Goal: Task Accomplishment & Management: Manage account settings

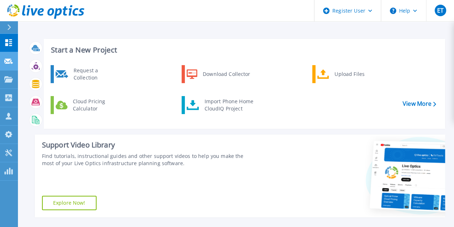
click at [10, 64] on icon at bounding box center [8, 61] width 9 height 5
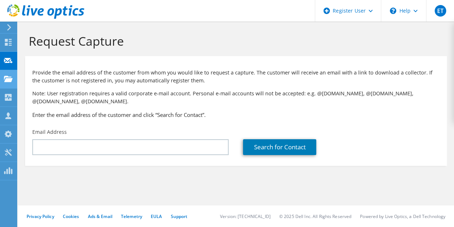
click at [5, 78] on icon at bounding box center [8, 78] width 9 height 7
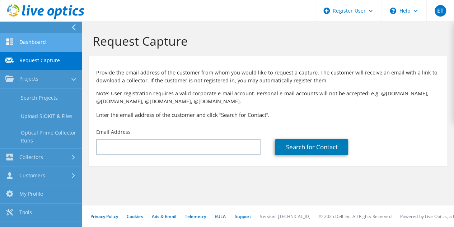
click at [27, 47] on link "Dashboard" at bounding box center [41, 42] width 82 height 18
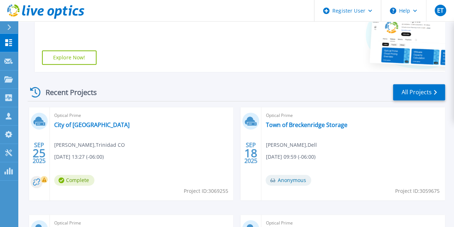
scroll to position [147, 0]
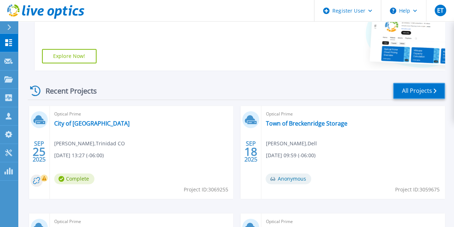
click at [422, 97] on link "All Projects" at bounding box center [419, 91] width 52 height 16
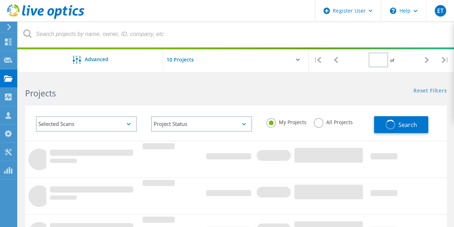
type input "1"
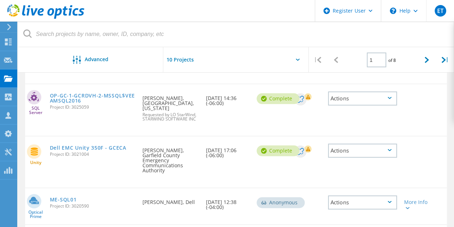
scroll to position [315, 0]
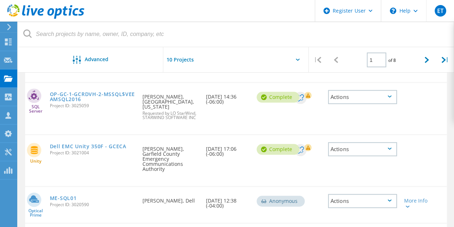
click at [255, 141] on div "Complete" at bounding box center [272, 148] width 38 height 27
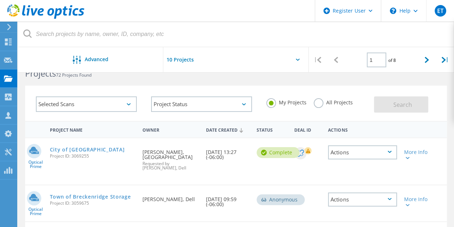
scroll to position [10, 0]
